Goal: Transaction & Acquisition: Subscribe to service/newsletter

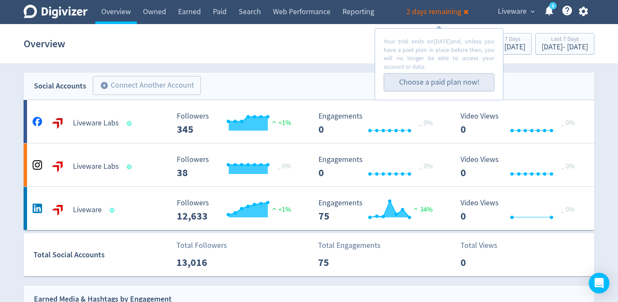
click at [441, 80] on link "Choose a paid plan now!" at bounding box center [439, 82] width 80 height 10
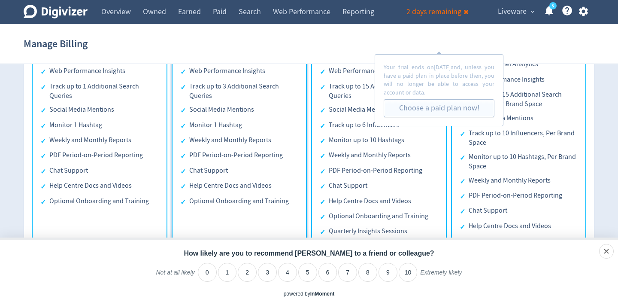
scroll to position [700, 0]
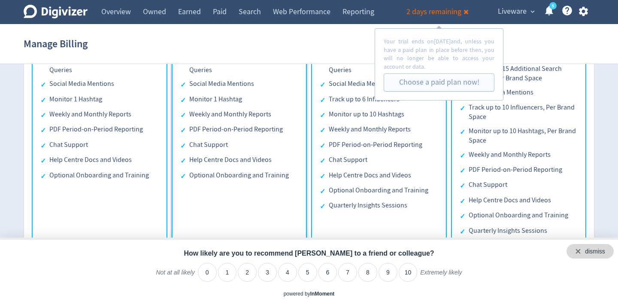
click at [610, 249] on div "dismiss" at bounding box center [590, 251] width 47 height 15
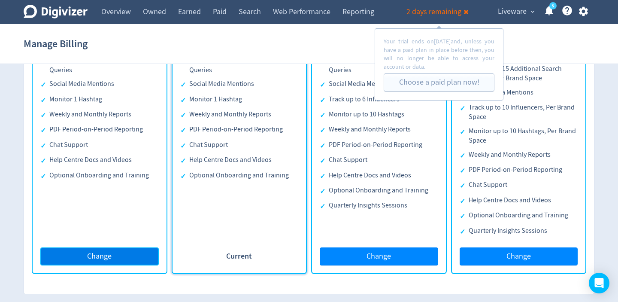
click at [93, 262] on button "Change" at bounding box center [99, 256] width 118 height 18
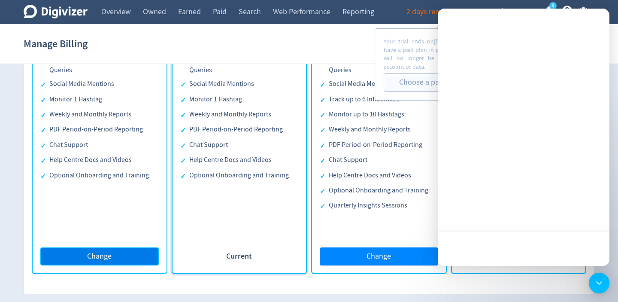
scroll to position [0, 0]
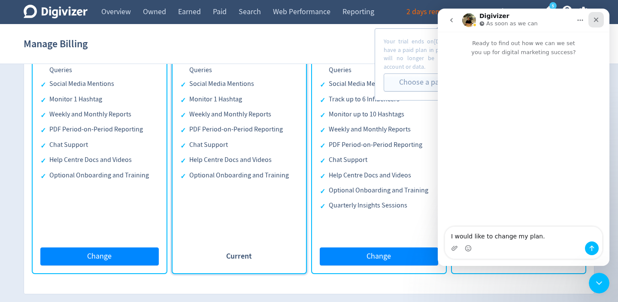
click at [601, 18] on div "Close" at bounding box center [596, 19] width 15 height 15
